Goal: Information Seeking & Learning: Check status

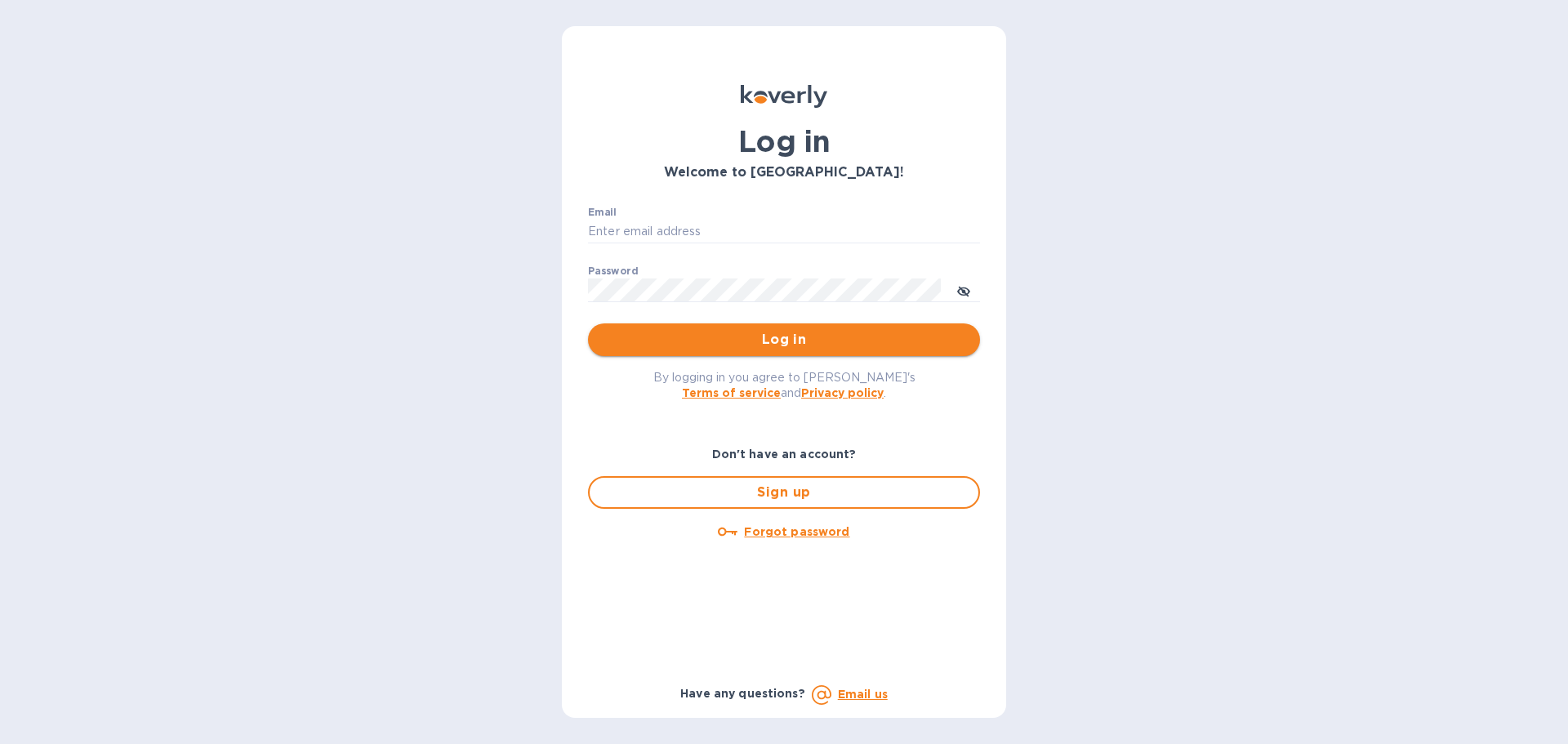
type input "[EMAIL_ADDRESS][PERSON_NAME][DOMAIN_NAME]"
click at [741, 337] on span "Log in" at bounding box center [783, 339] width 365 height 19
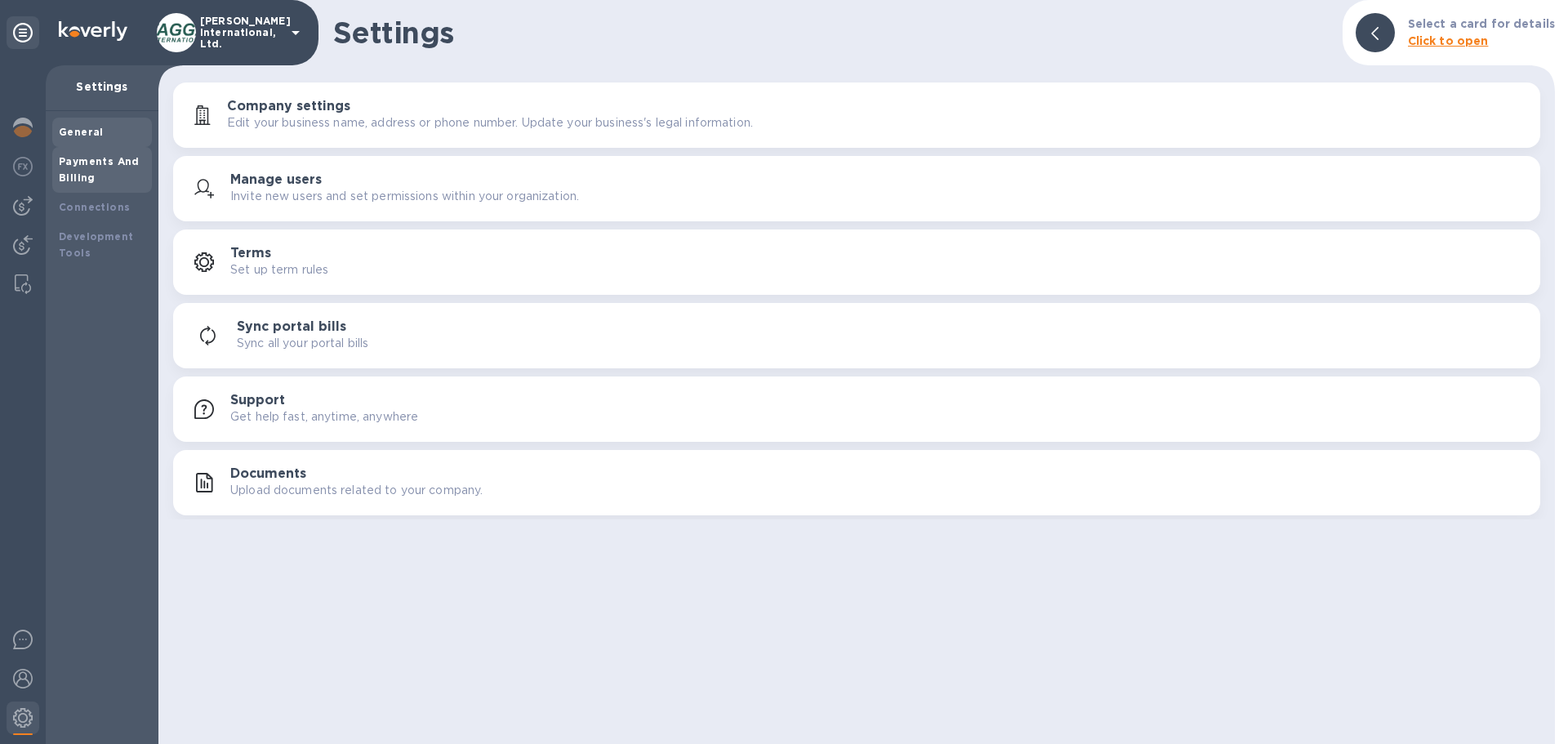
click at [79, 166] on b "Payments And Billing" at bounding box center [99, 170] width 81 height 29
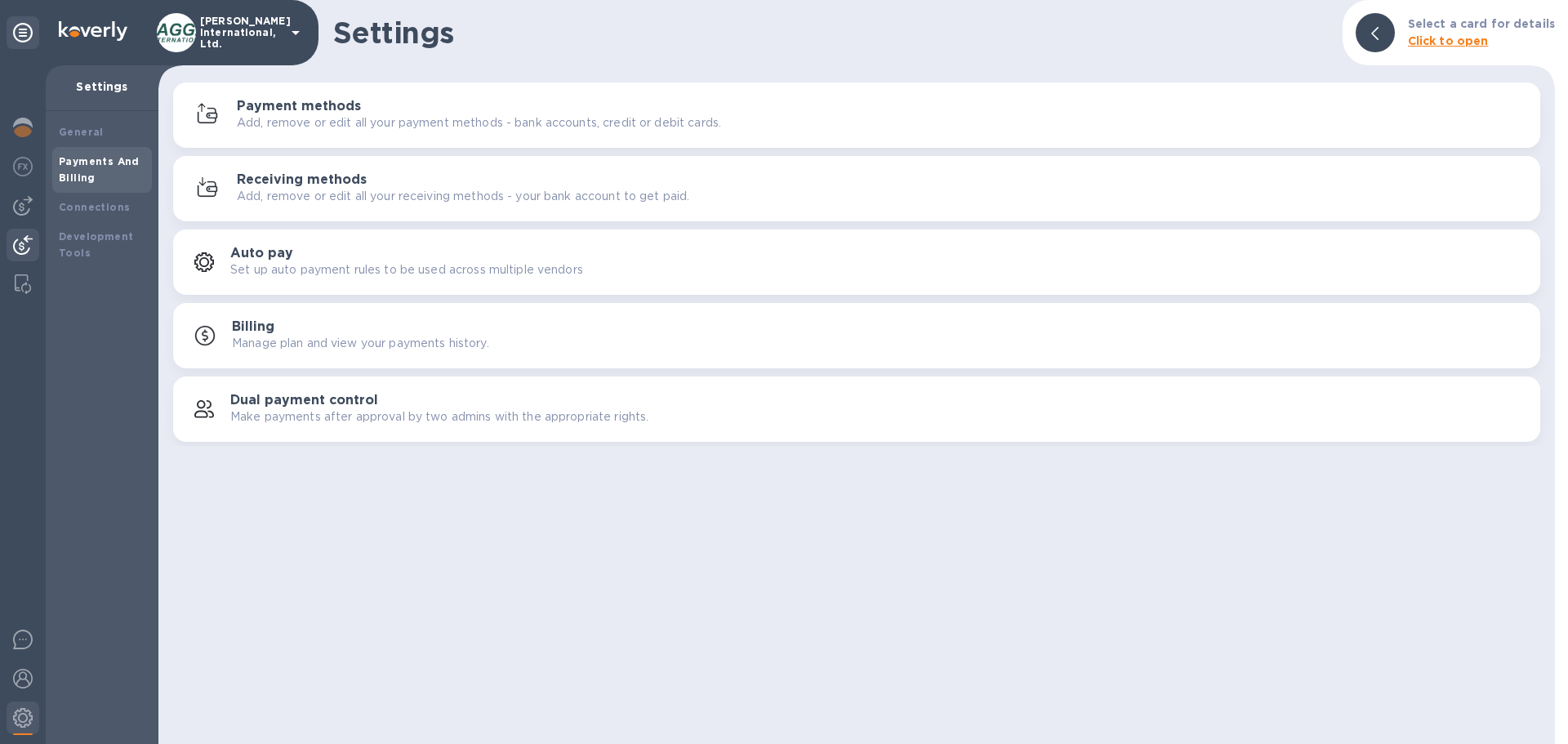
click at [27, 245] on img at bounding box center [23, 245] width 19 height 19
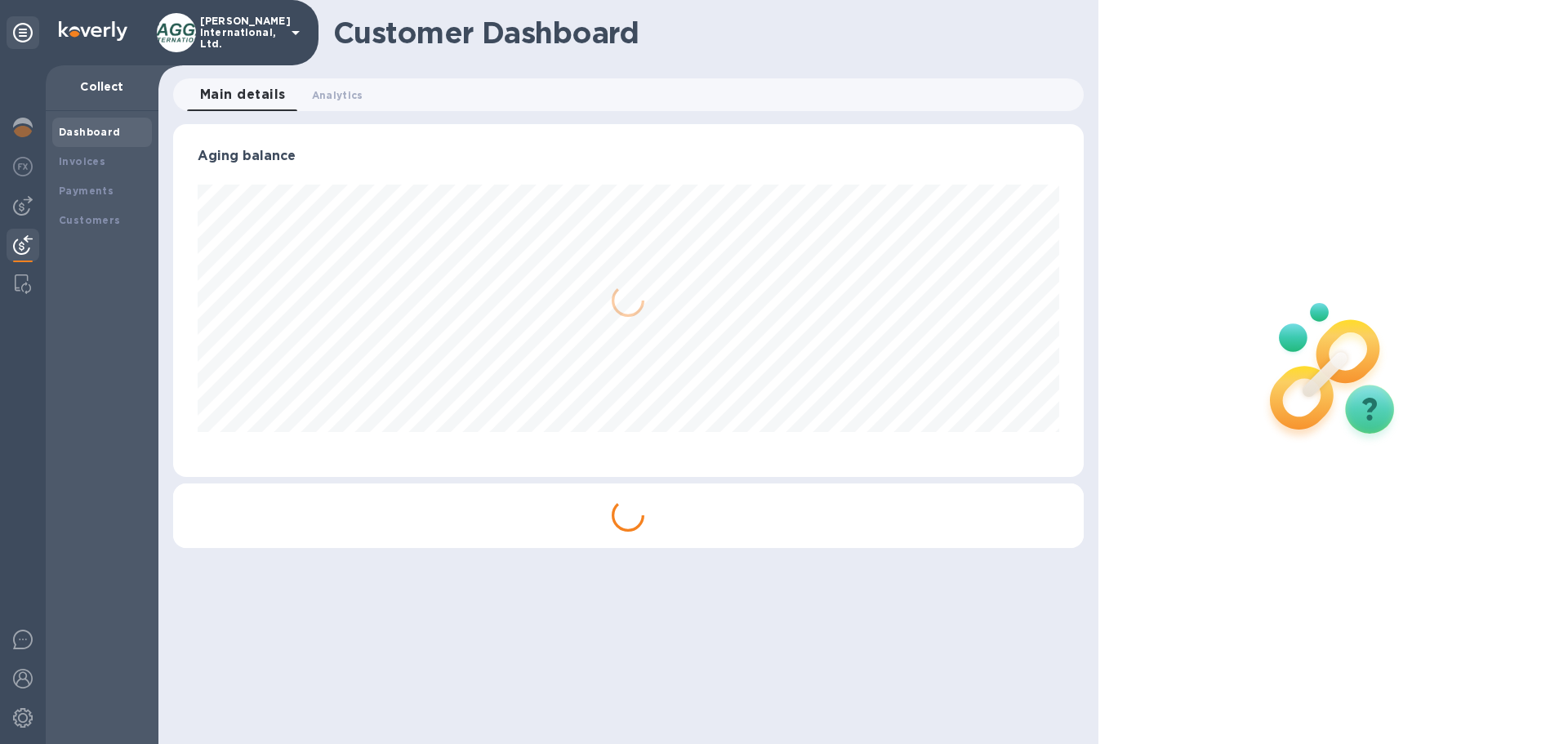
scroll to position [353, 910]
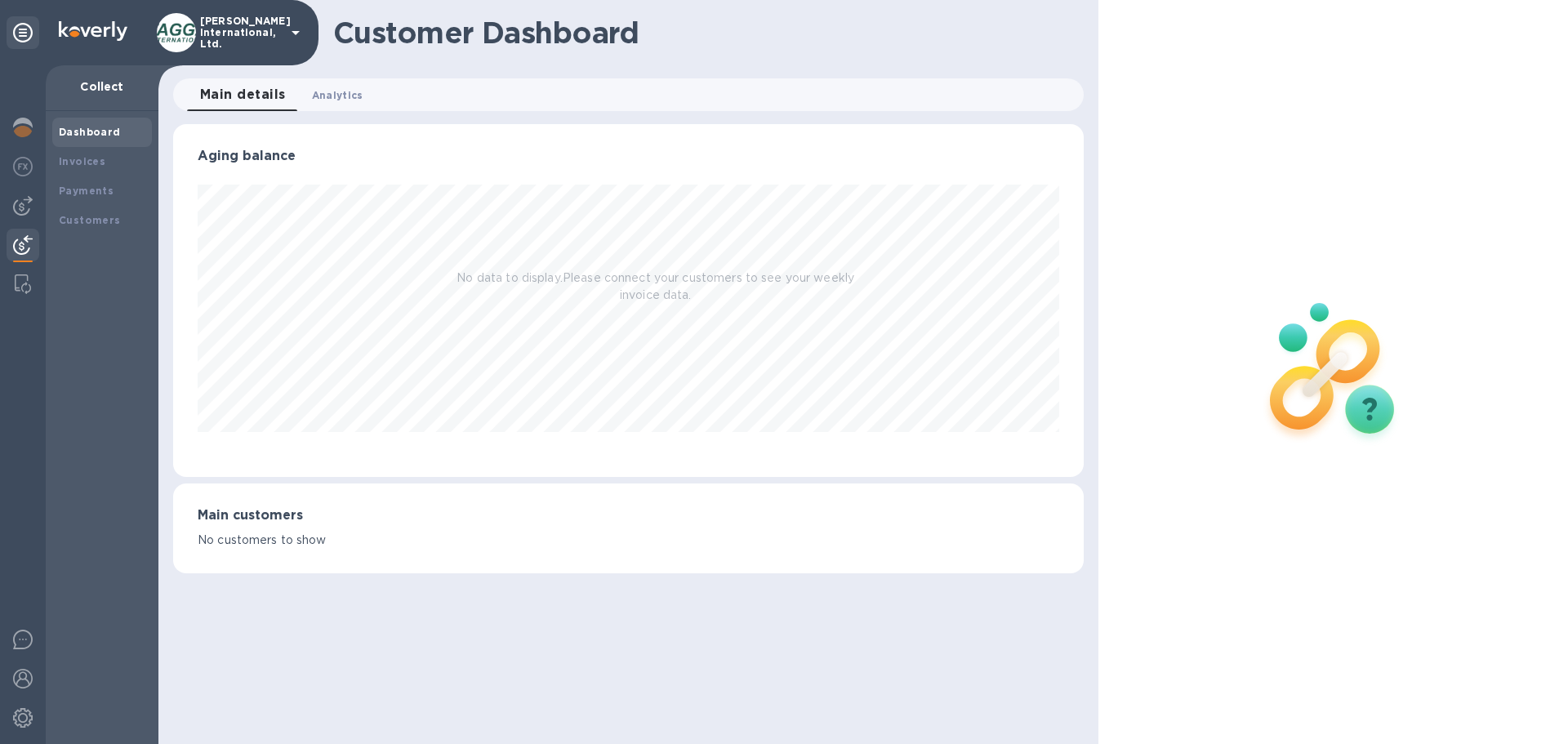
click at [325, 97] on span "Analytics 0" at bounding box center [338, 95] width 51 height 17
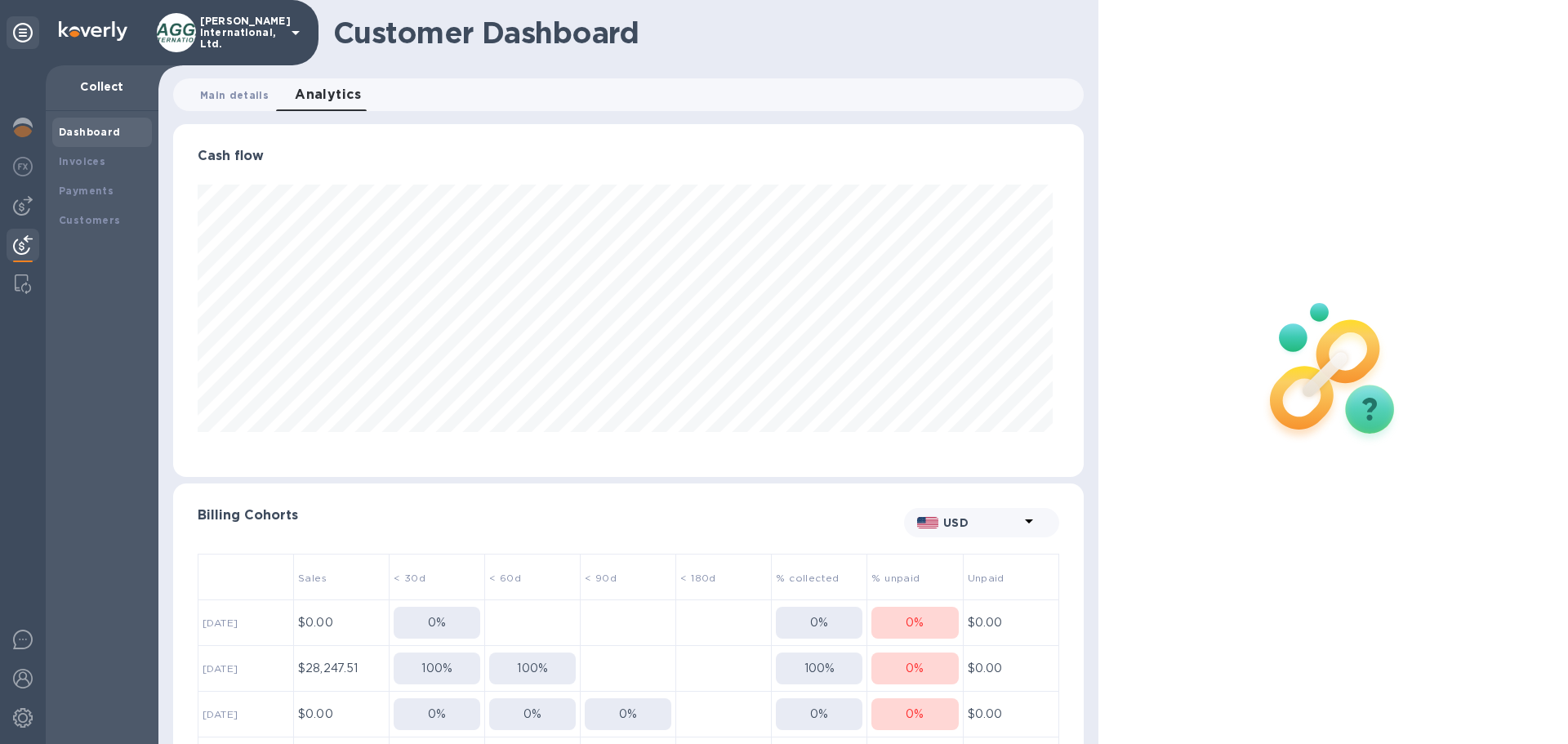
click at [224, 104] on button "Main details 0" at bounding box center [234, 94] width 95 height 33
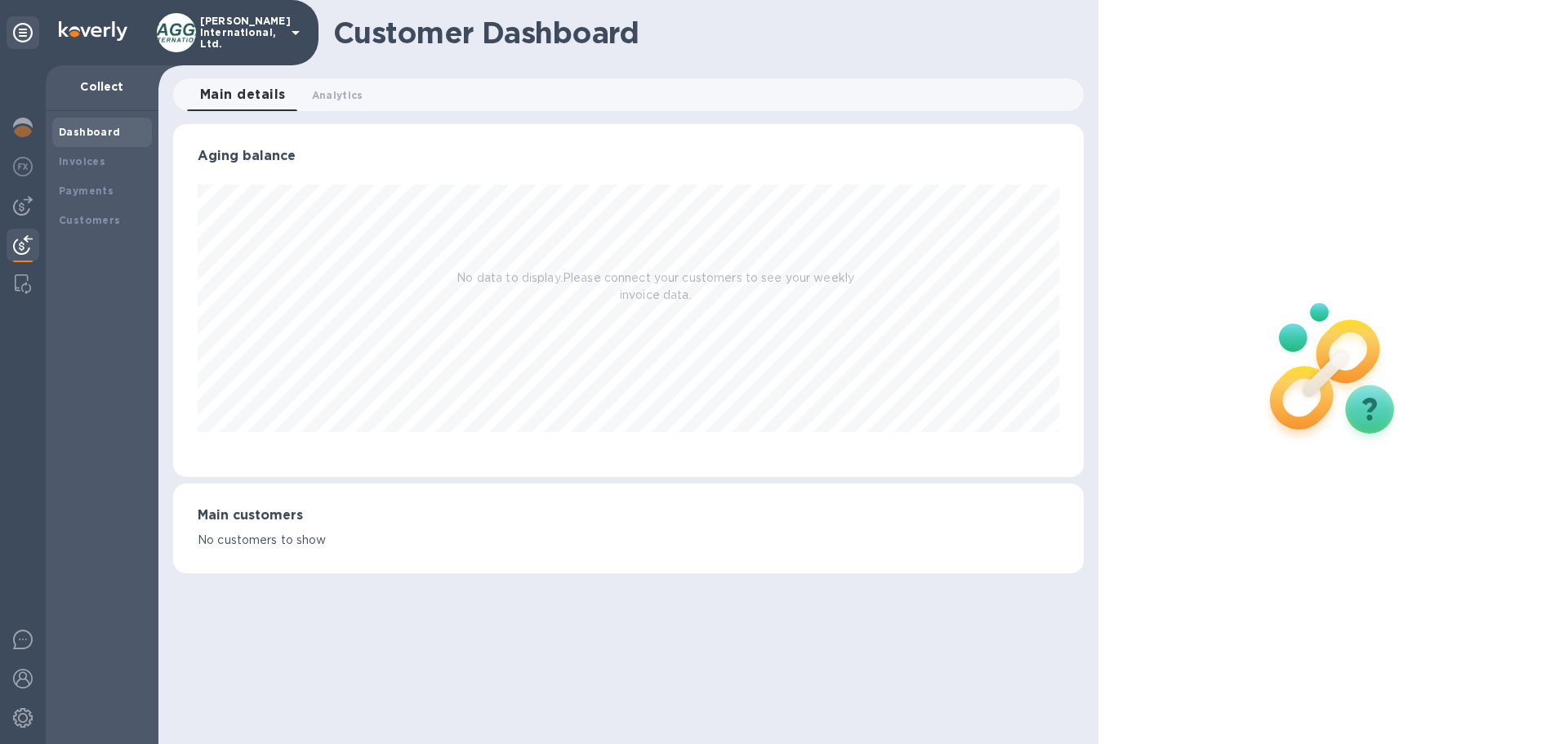
scroll to position [353, 910]
click at [130, 218] on div "Customers" at bounding box center [102, 220] width 87 height 16
